Goal: Information Seeking & Learning: Learn about a topic

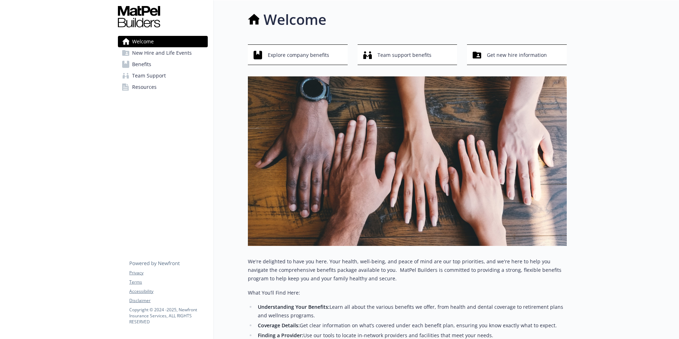
click at [145, 63] on span "Benefits" at bounding box center [141, 64] width 19 height 11
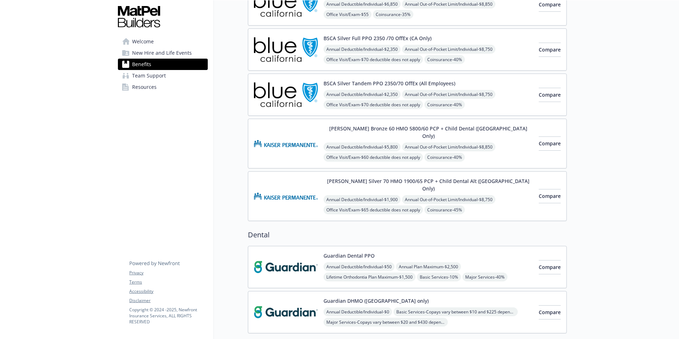
scroll to position [142, 0]
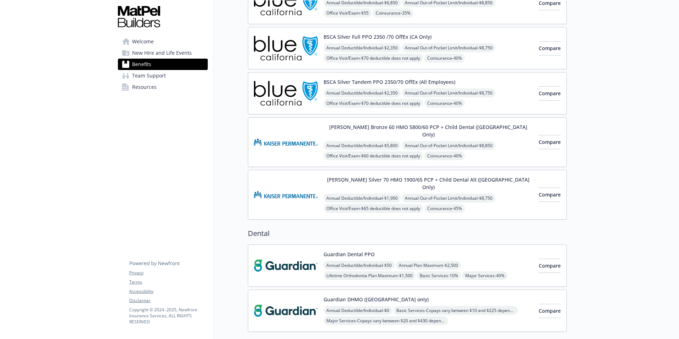
click at [362, 132] on div "[PERSON_NAME] Bronze 60 HMO 5800/60 PCP + Child Dental ([GEOGRAPHIC_DATA] Only)…" at bounding box center [429, 142] width 210 height 38
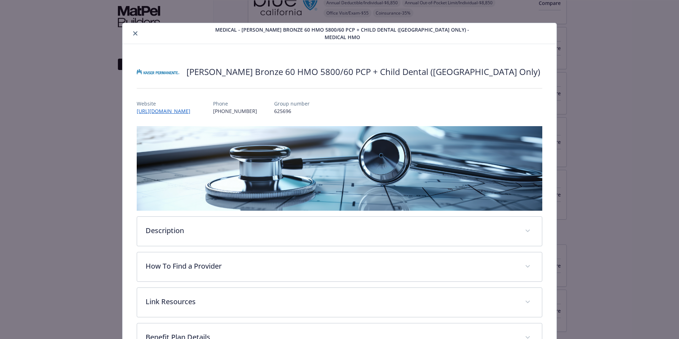
click at [135, 31] on icon "close" at bounding box center [135, 33] width 4 height 4
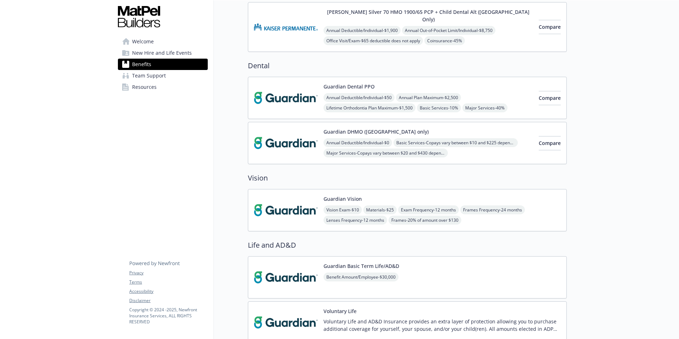
scroll to position [211, 0]
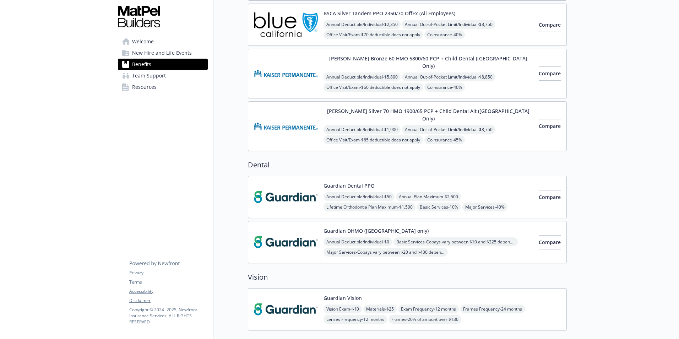
click at [146, 41] on span "Welcome" at bounding box center [143, 41] width 22 height 11
